Goal: Information Seeking & Learning: Learn about a topic

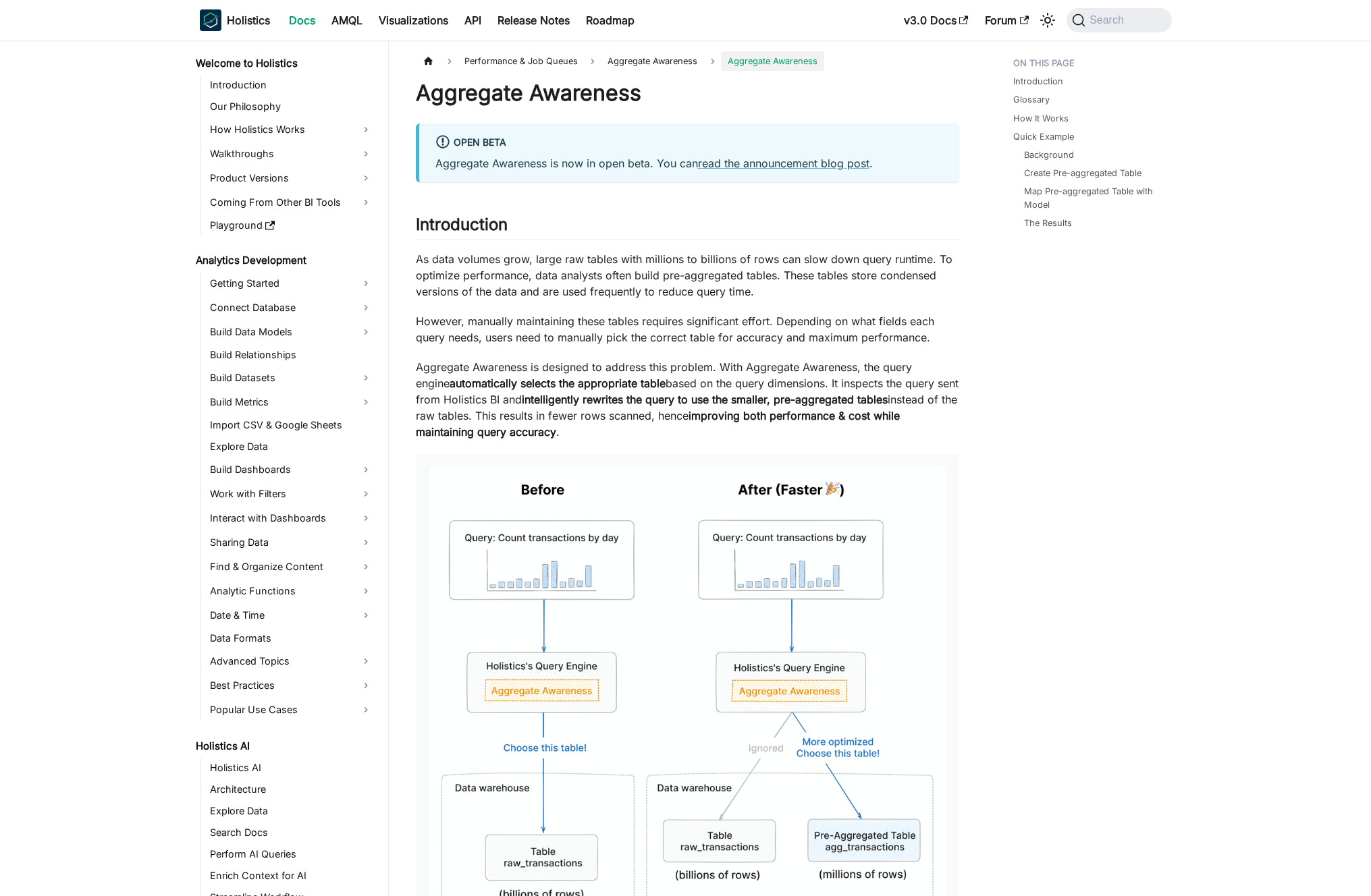
click at [507, 256] on p "As data volumes grow, large raw tables with millions to billions of rows can sl…" at bounding box center [687, 275] width 544 height 49
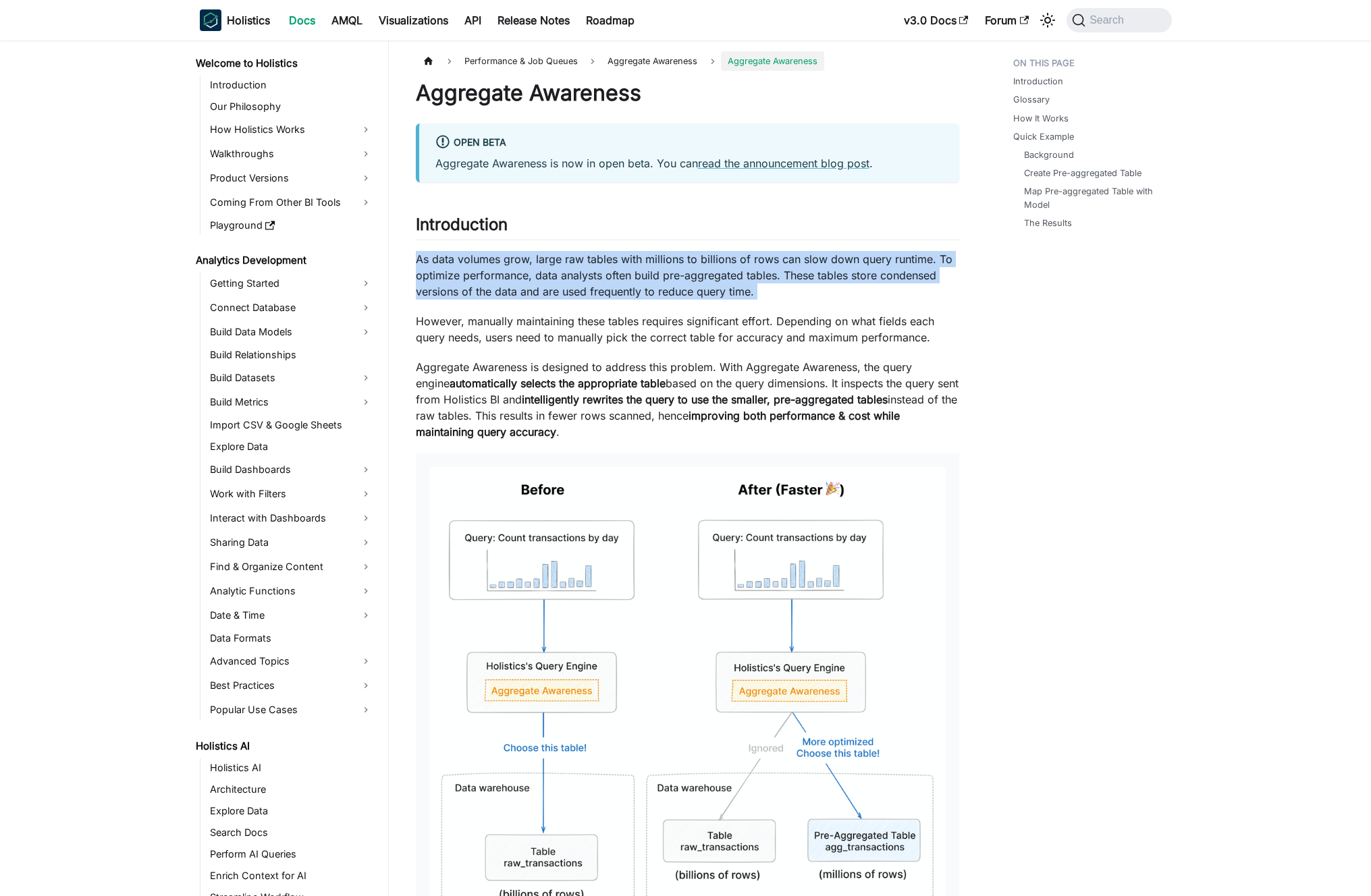
click at [507, 256] on p "As data volumes grow, large raw tables with millions to billions of rows can sl…" at bounding box center [687, 275] width 544 height 49
click at [494, 284] on p "As data volumes grow, large raw tables with millions to billions of rows can sl…" at bounding box center [687, 275] width 544 height 49
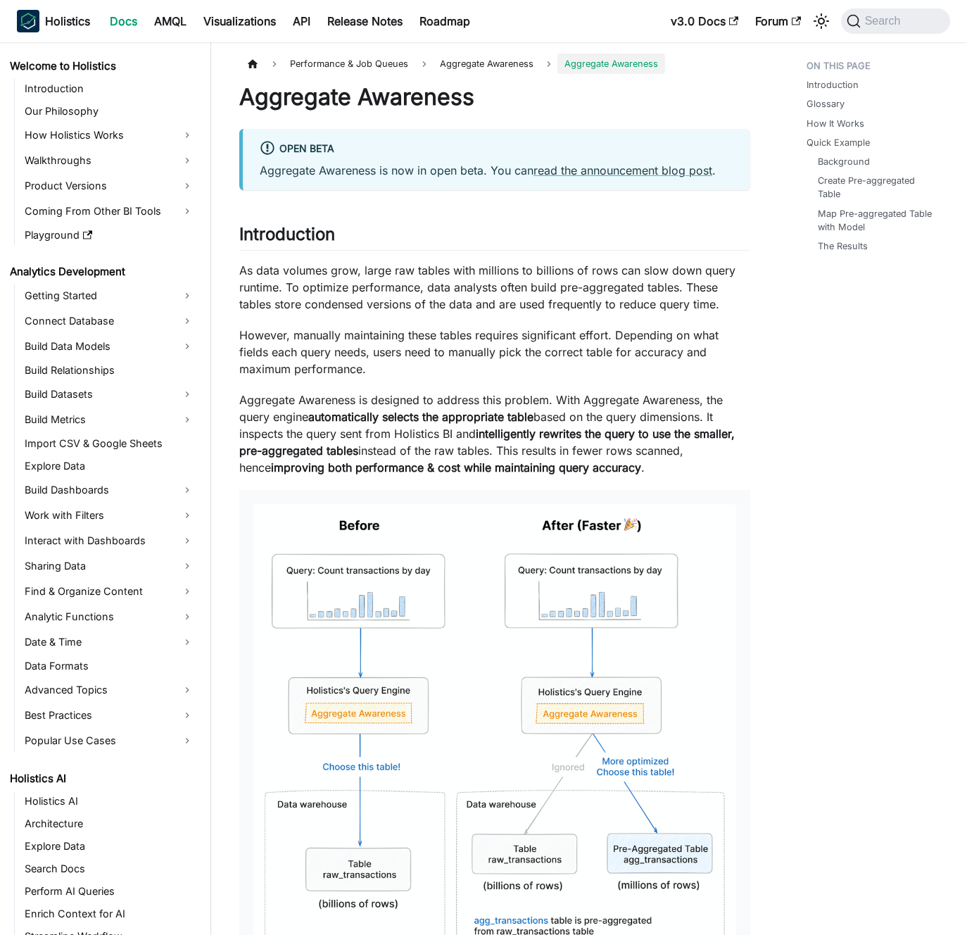
click at [424, 306] on p "As data volumes grow, large raw tables with millions to billions of rows can sl…" at bounding box center [494, 287] width 511 height 51
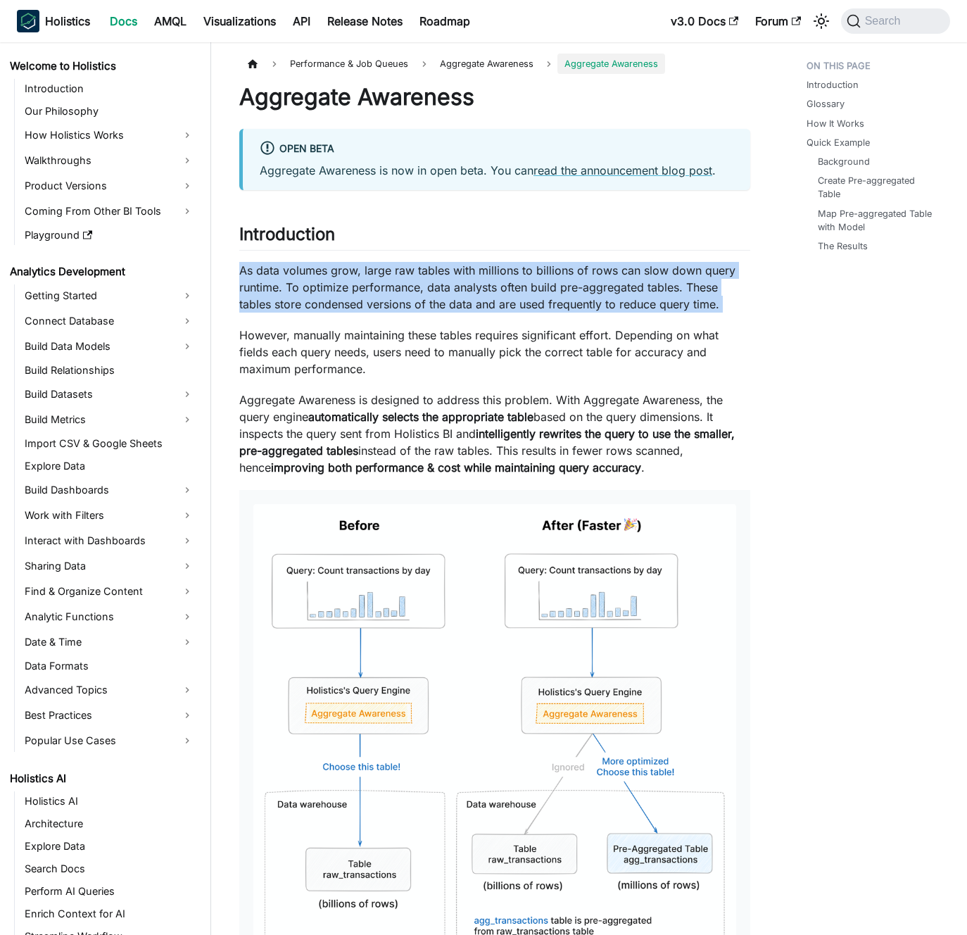
click at [424, 306] on p "As data volumes grow, large raw tables with millions to billions of rows can sl…" at bounding box center [494, 287] width 511 height 51
click at [436, 307] on p "As data volumes grow, large raw tables with millions to billions of rows can sl…" at bounding box center [494, 287] width 511 height 51
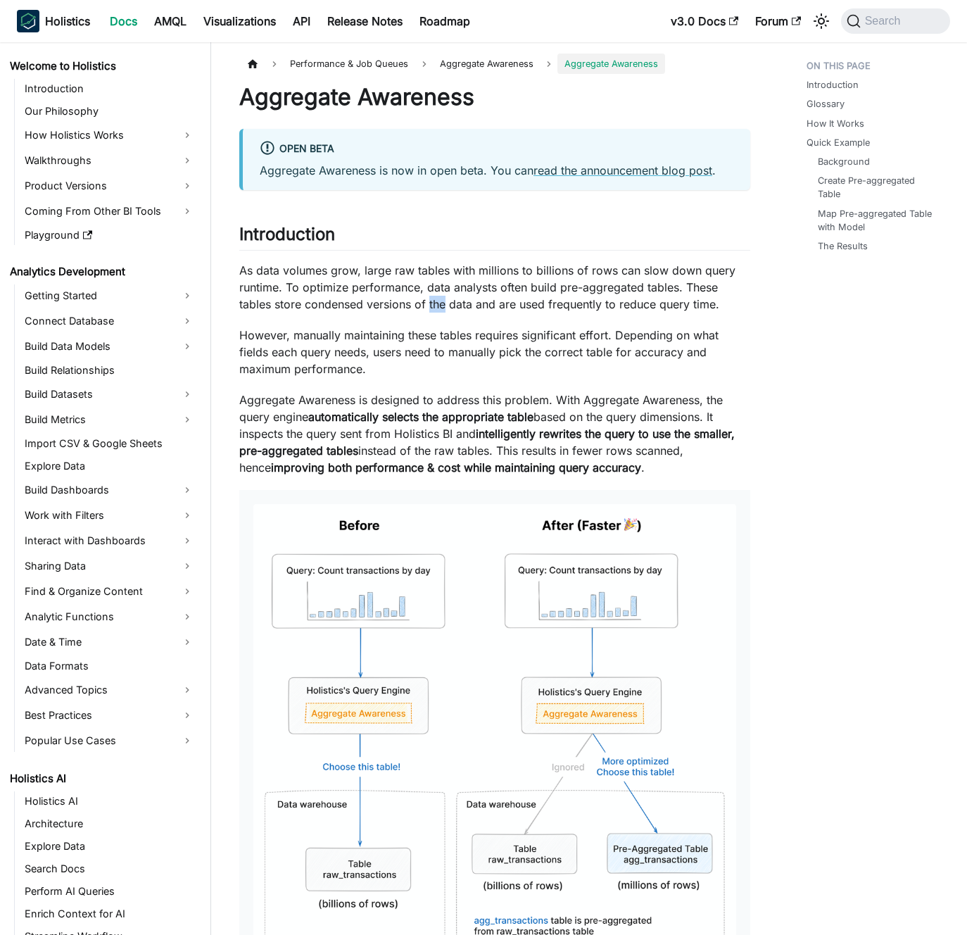
click at [436, 307] on p "As data volumes grow, large raw tables with millions to billions of rows can sl…" at bounding box center [494, 287] width 511 height 51
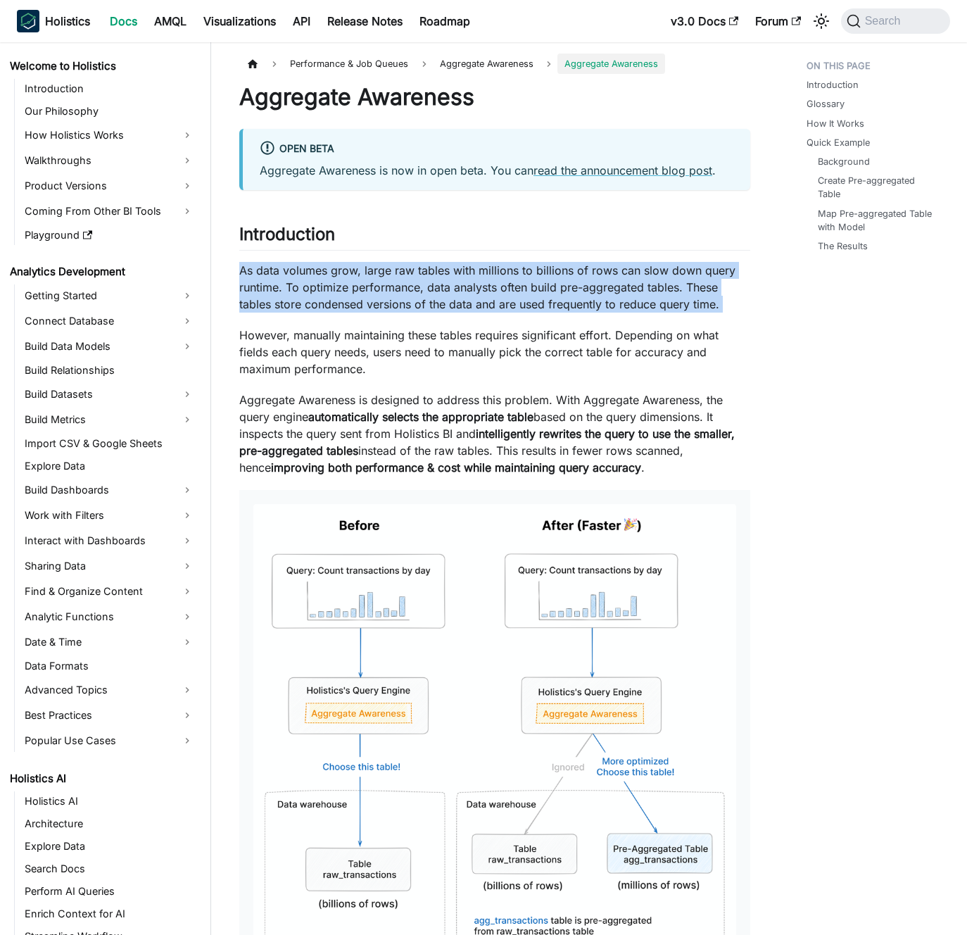
click at [436, 307] on p "As data volumes grow, large raw tables with millions to billions of rows can sl…" at bounding box center [494, 287] width 511 height 51
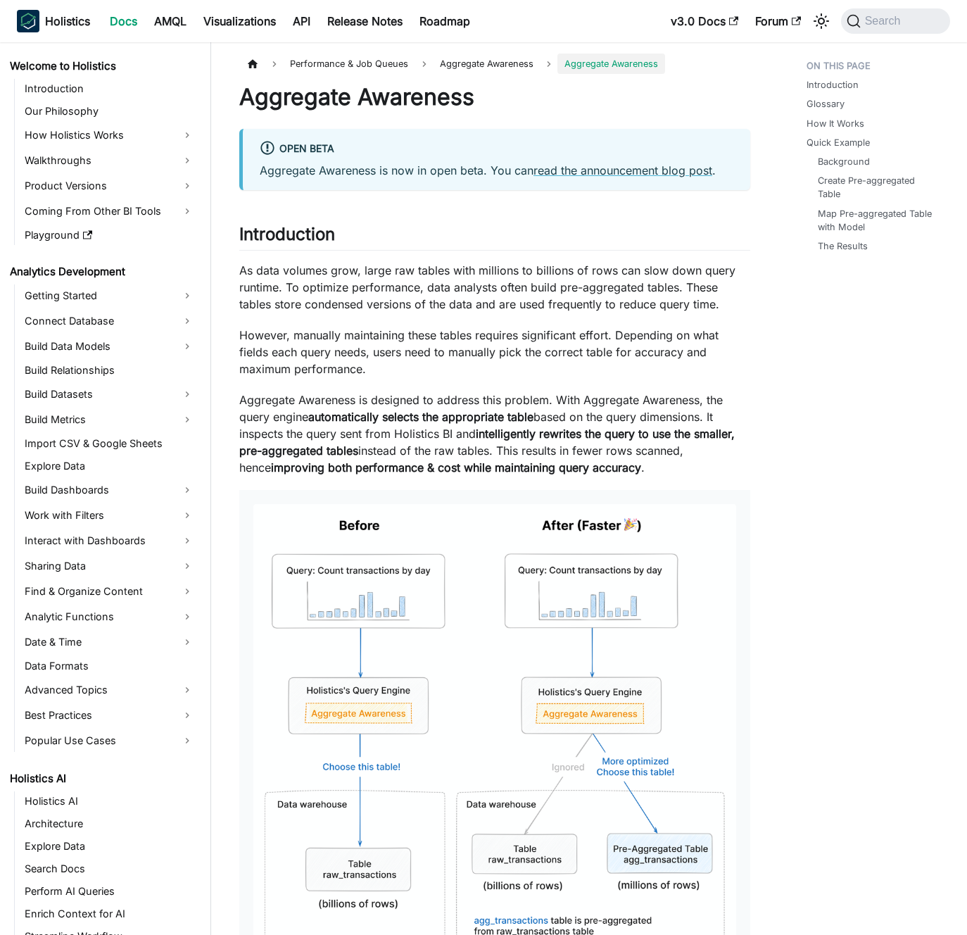
click at [419, 308] on p "As data volumes grow, large raw tables with millions to billions of rows can sl…" at bounding box center [494, 287] width 511 height 51
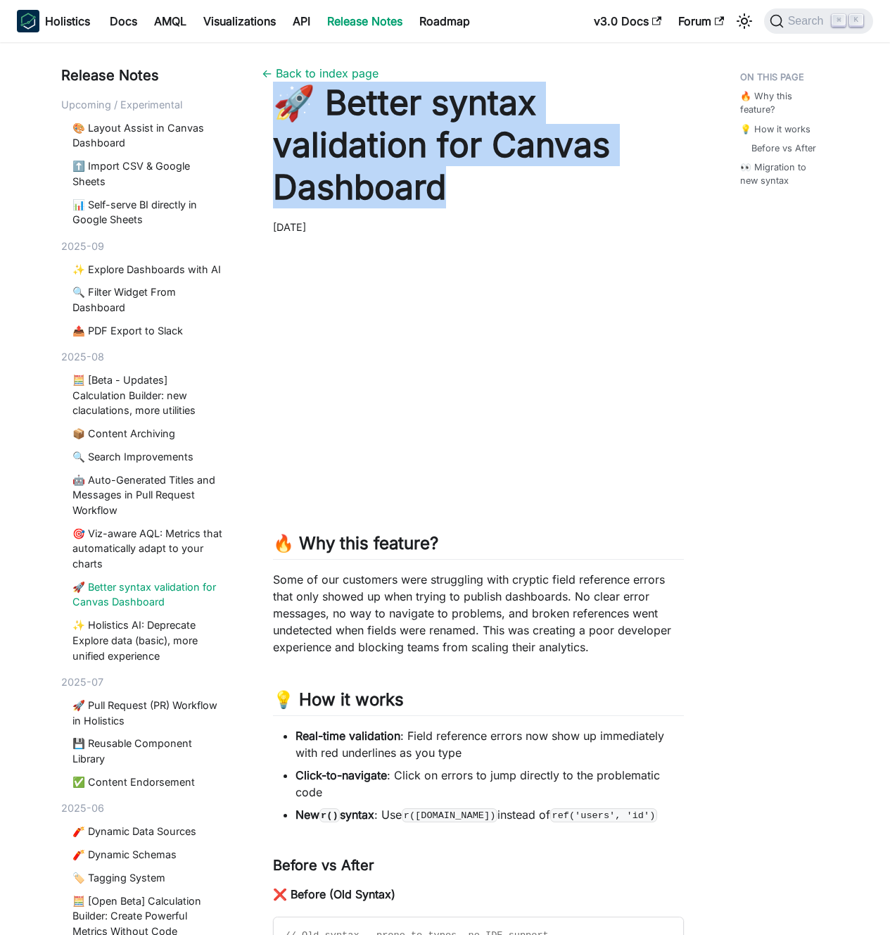
click at [512, 171] on h1 "🚀 Better syntax validation for Canvas Dashboard" at bounding box center [479, 145] width 412 height 127
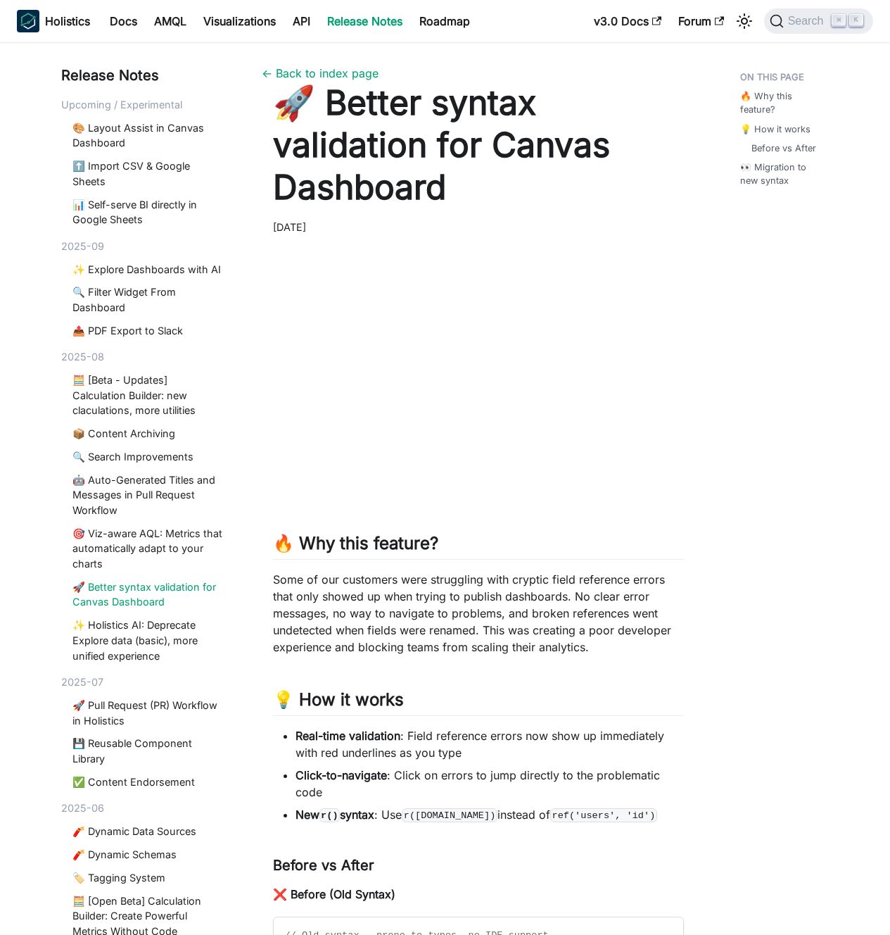
click at [512, 171] on h1 "🚀 Better syntax validation for Canvas Dashboard" at bounding box center [479, 145] width 412 height 127
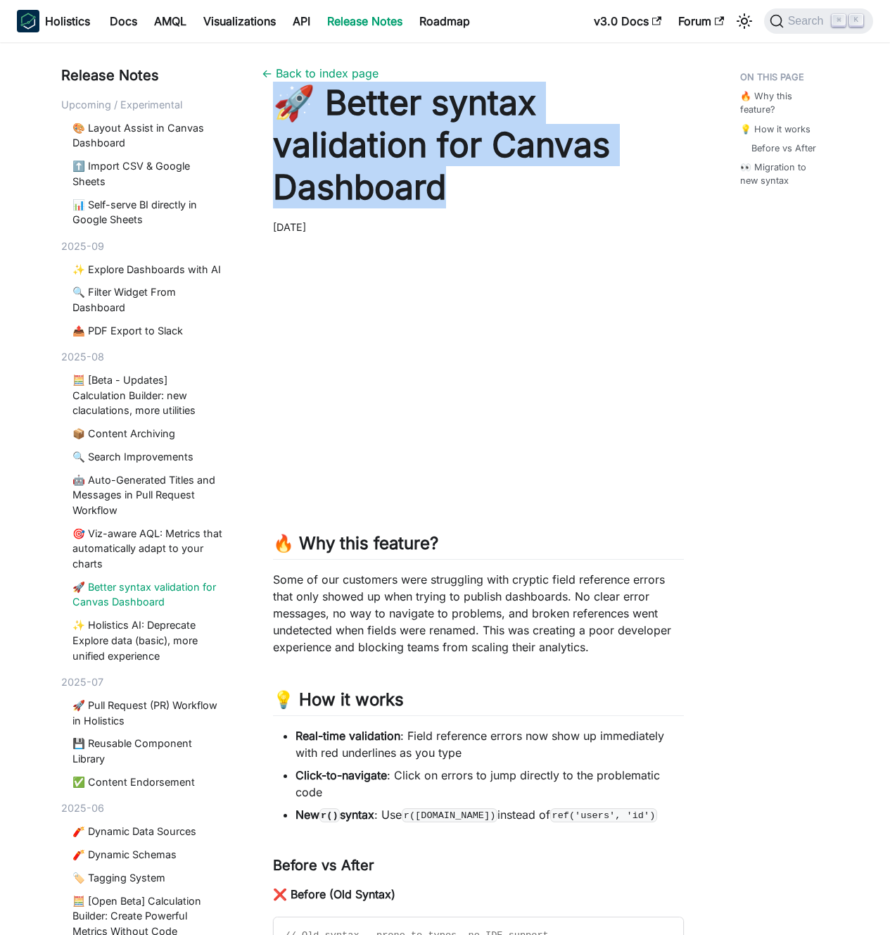
click at [512, 171] on h1 "🚀 Better syntax validation for Canvas Dashboard" at bounding box center [479, 145] width 412 height 127
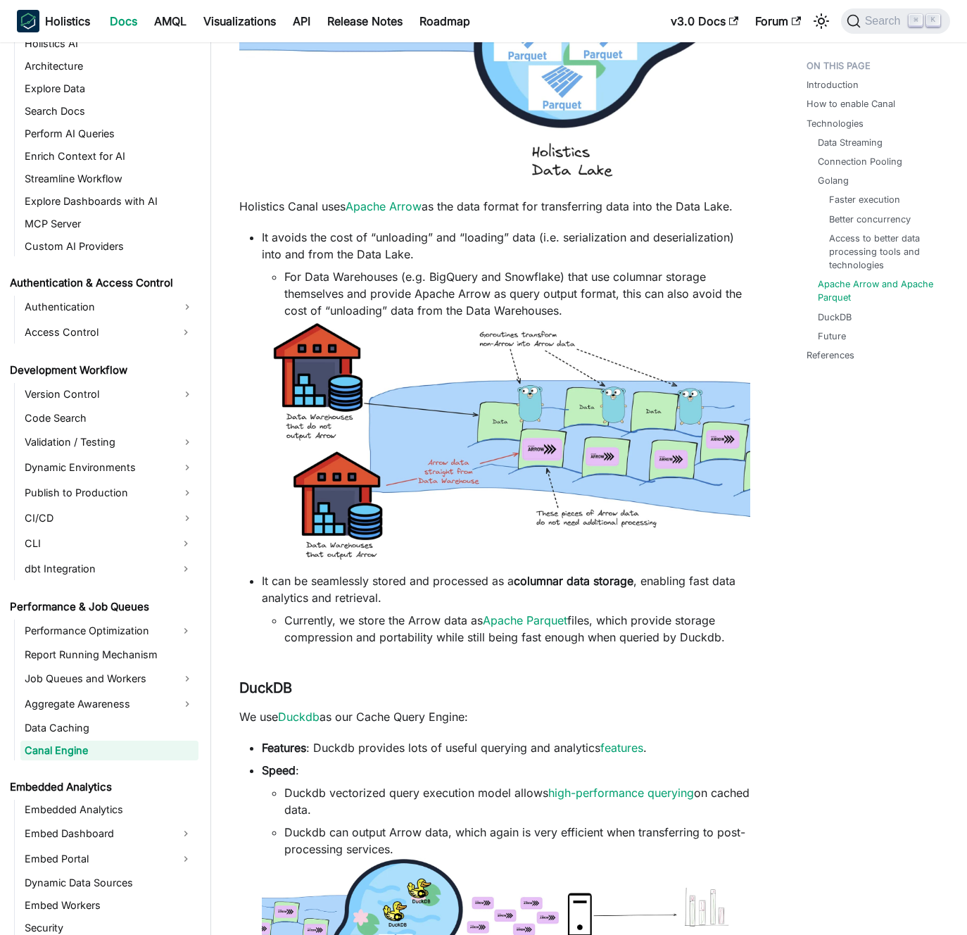
scroll to position [762, 0]
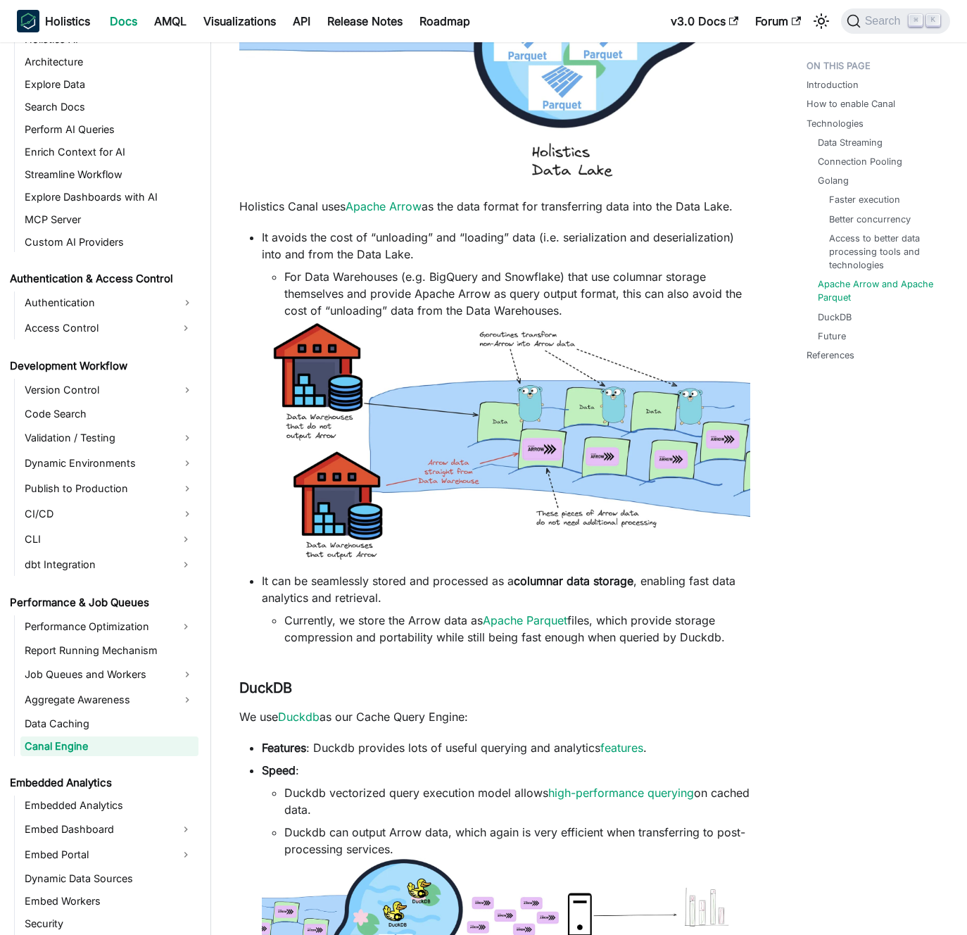
click at [315, 295] on li "For Data Warehouses (e.g. BigQuery and Snowflake) that use columnar storage the…" at bounding box center [517, 293] width 466 height 51
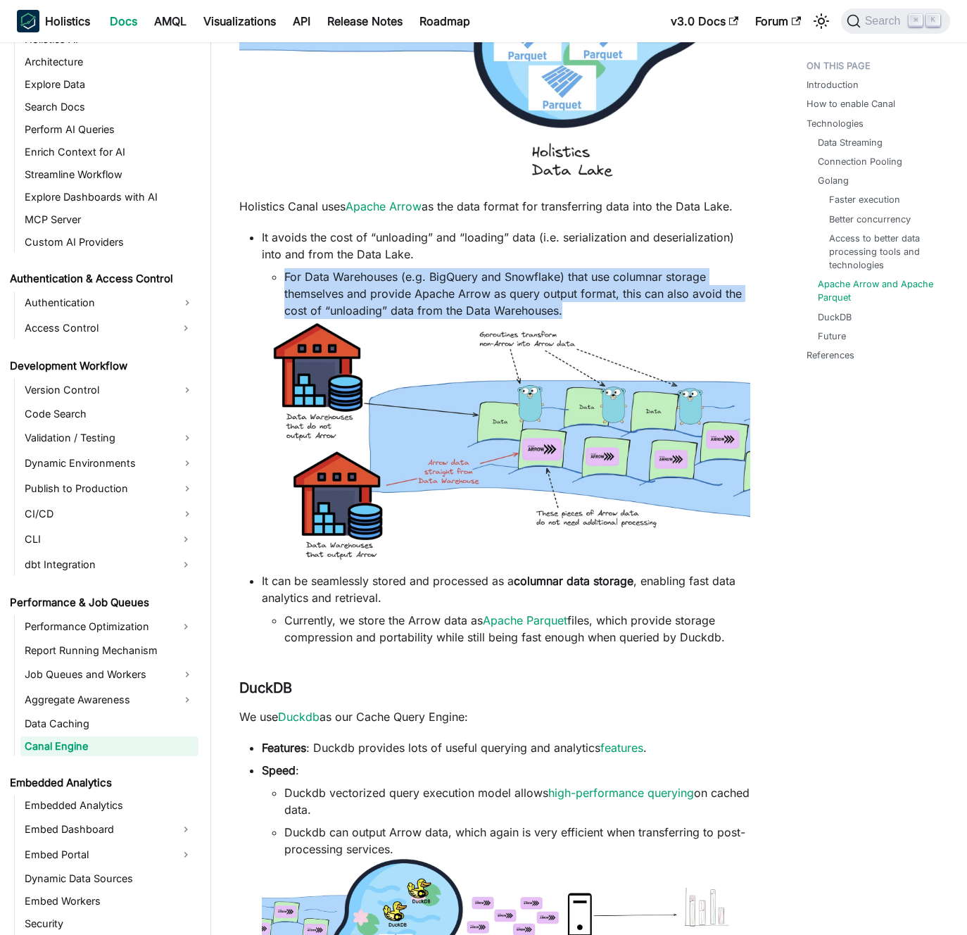
click at [315, 295] on li "For Data Warehouses (e.g. BigQuery and Snowflake) that use columnar storage the…" at bounding box center [517, 293] width 466 height 51
click at [325, 307] on li "For Data Warehouses (e.g. BigQuery and Snowflake) that use columnar storage the…" at bounding box center [517, 293] width 466 height 51
